Goal: Browse casually

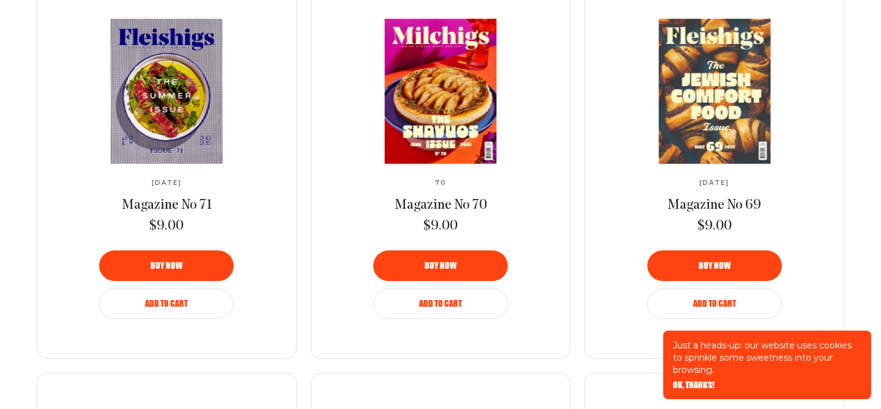
scroll to position [1170, 0]
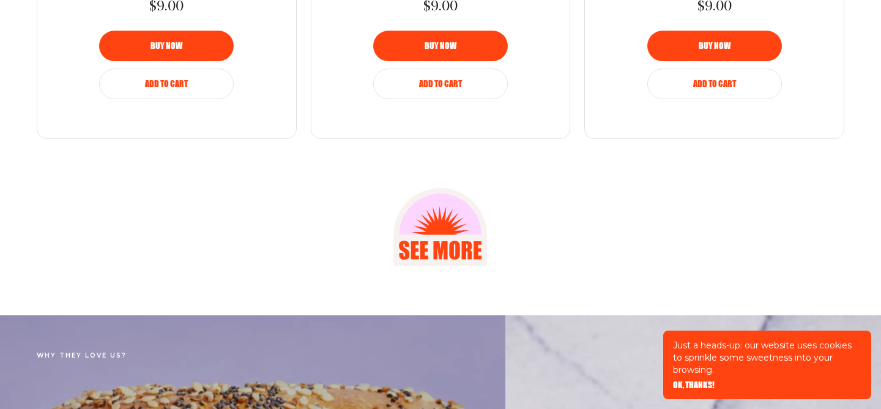
scroll to position [1680, 0]
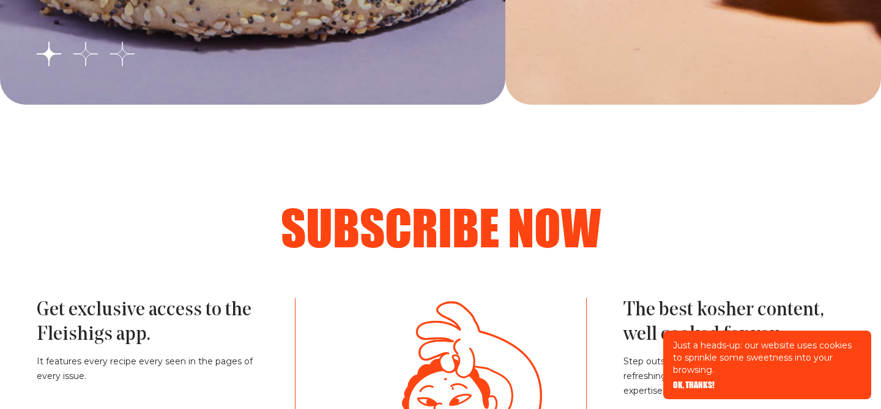
scroll to position [2633, 0]
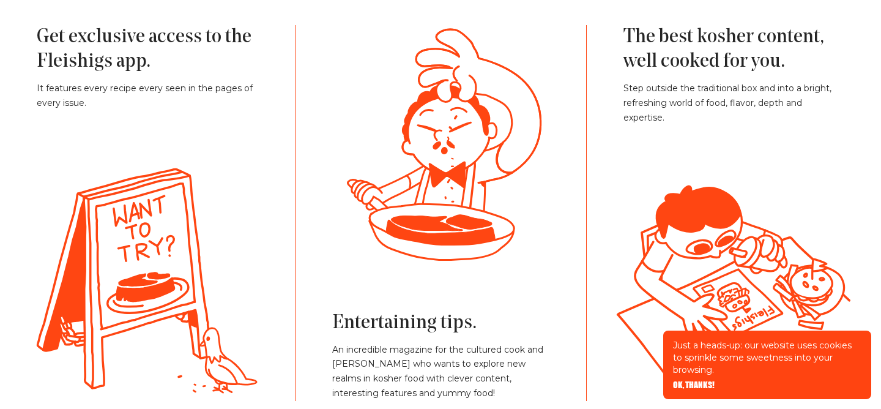
scroll to position [2677, 0]
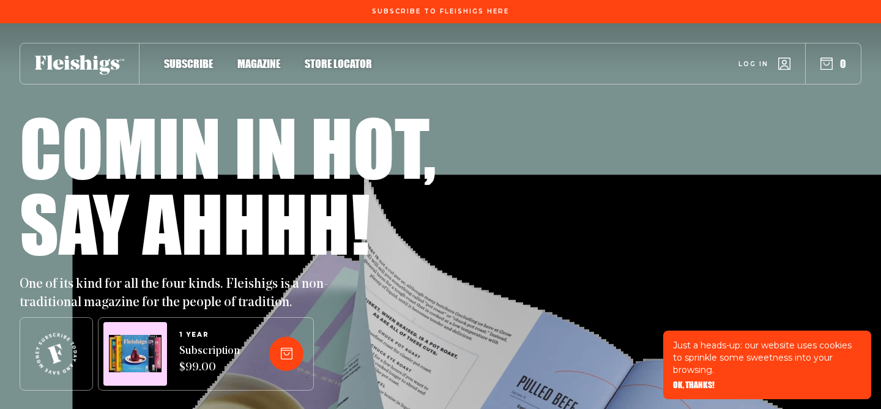
scroll to position [2677, 0]
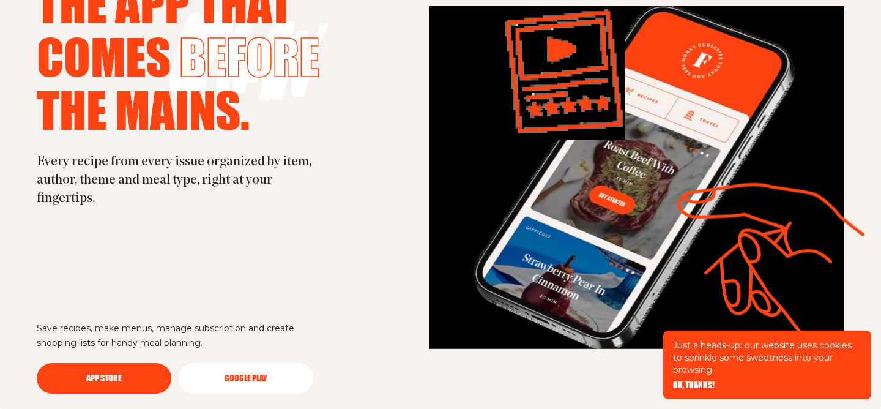
scroll to position [3312, 0]
